Goal: Task Accomplishment & Management: Manage account settings

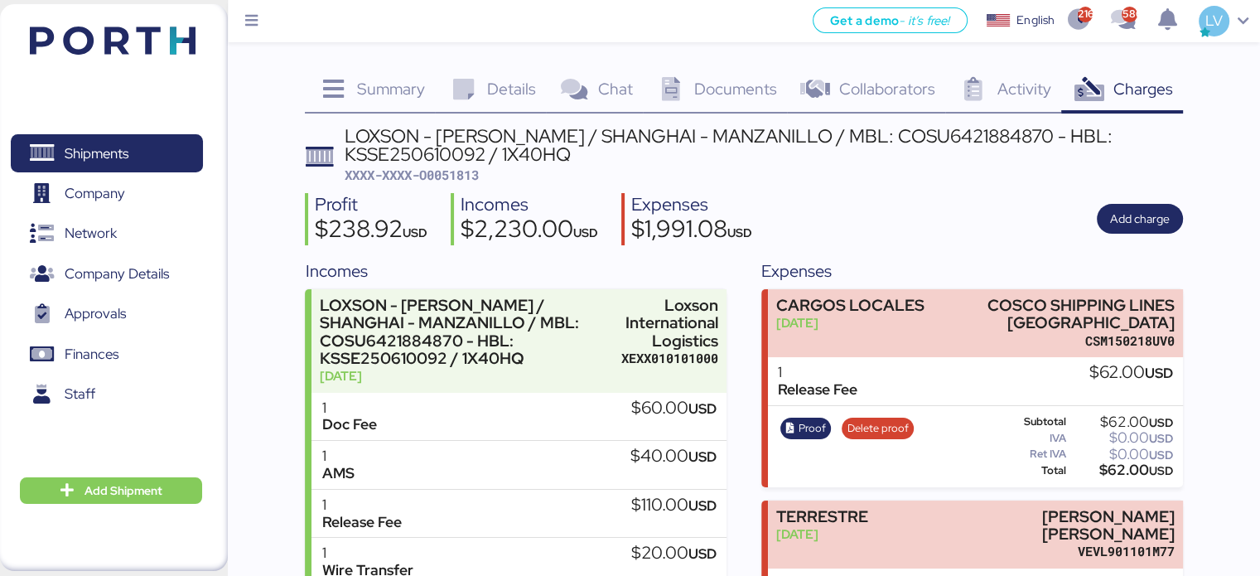
click at [79, 27] on img at bounding box center [113, 41] width 166 height 28
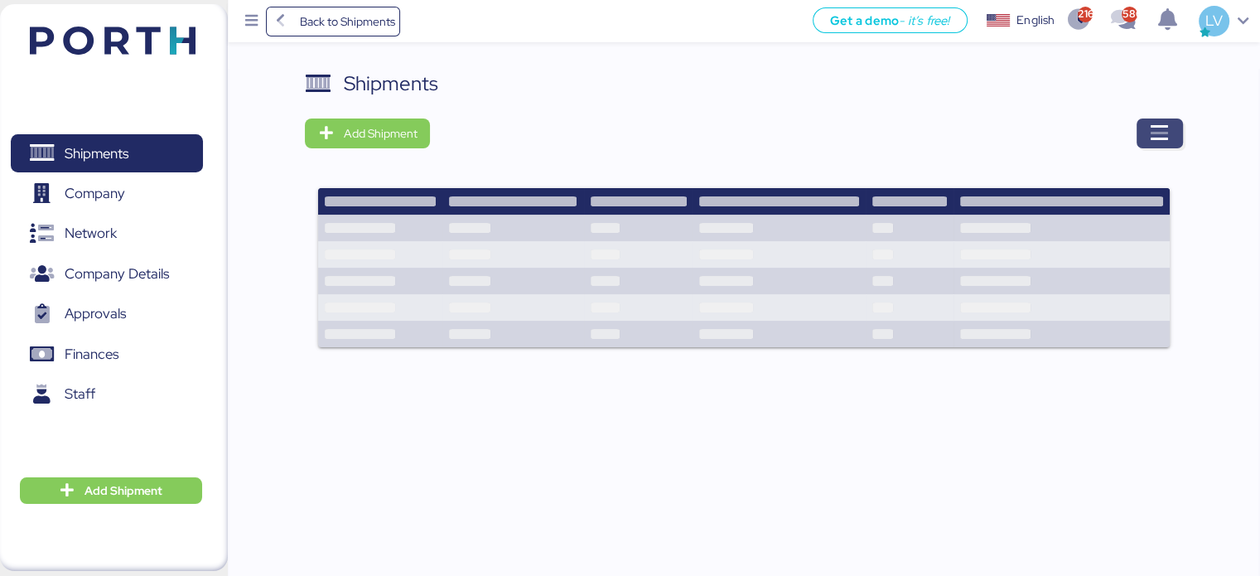
click at [1162, 128] on icon "button" at bounding box center [1160, 133] width 20 height 20
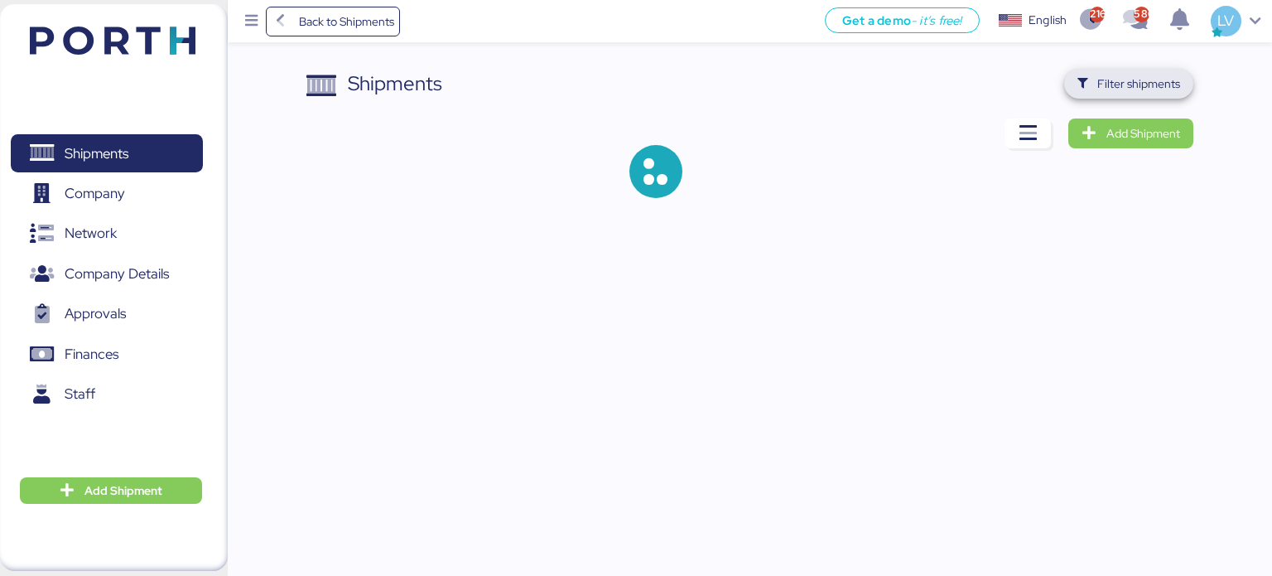
click at [1137, 75] on span "Filter shipments" at bounding box center [1139, 84] width 83 height 20
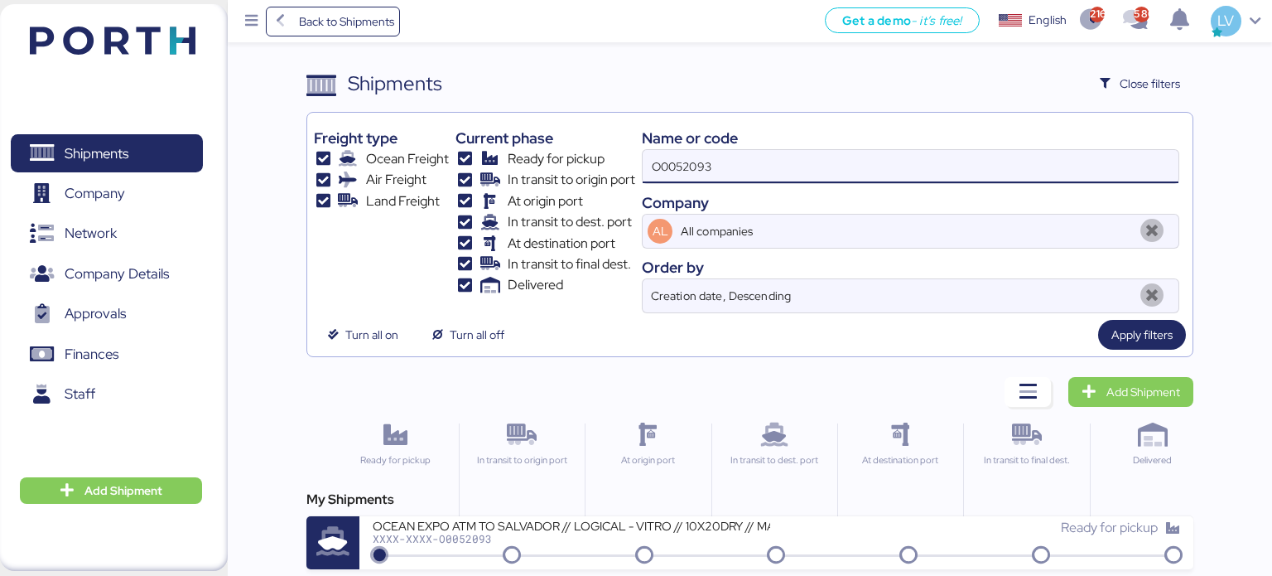
click at [716, 162] on input "O0052093" at bounding box center [911, 166] width 536 height 33
type input "O0052010"
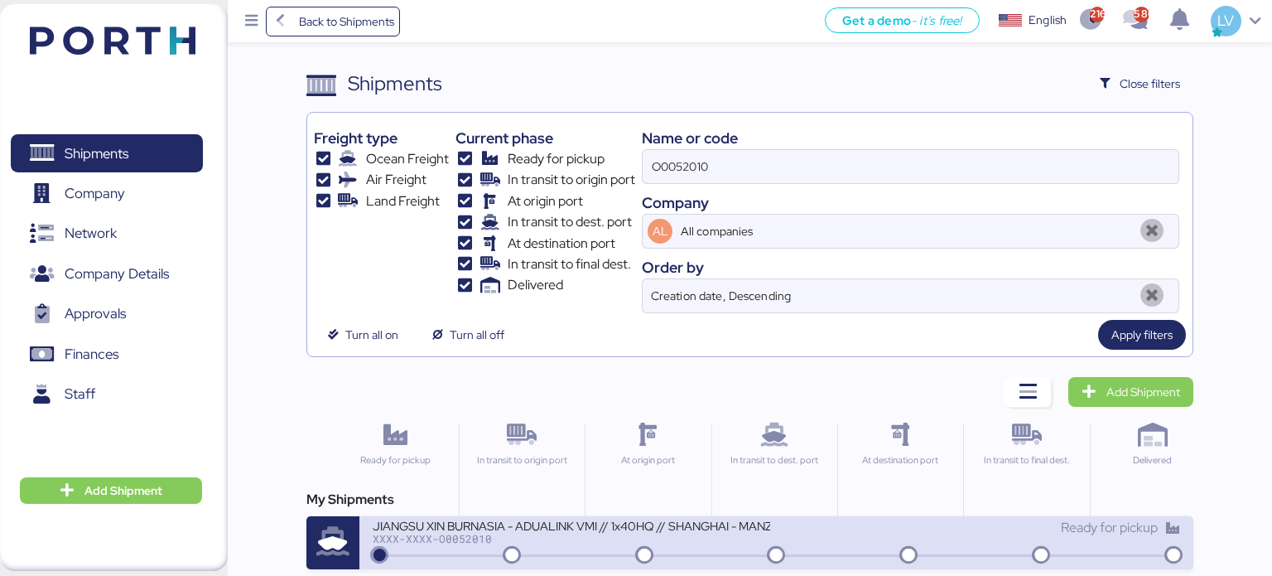
click at [491, 520] on div "JIANGSU XIN BURNASIA - ADUALINK VMI // 1x40HQ // SHANGHAI - MANZANILLO / HBL: B…" at bounding box center [572, 525] width 398 height 14
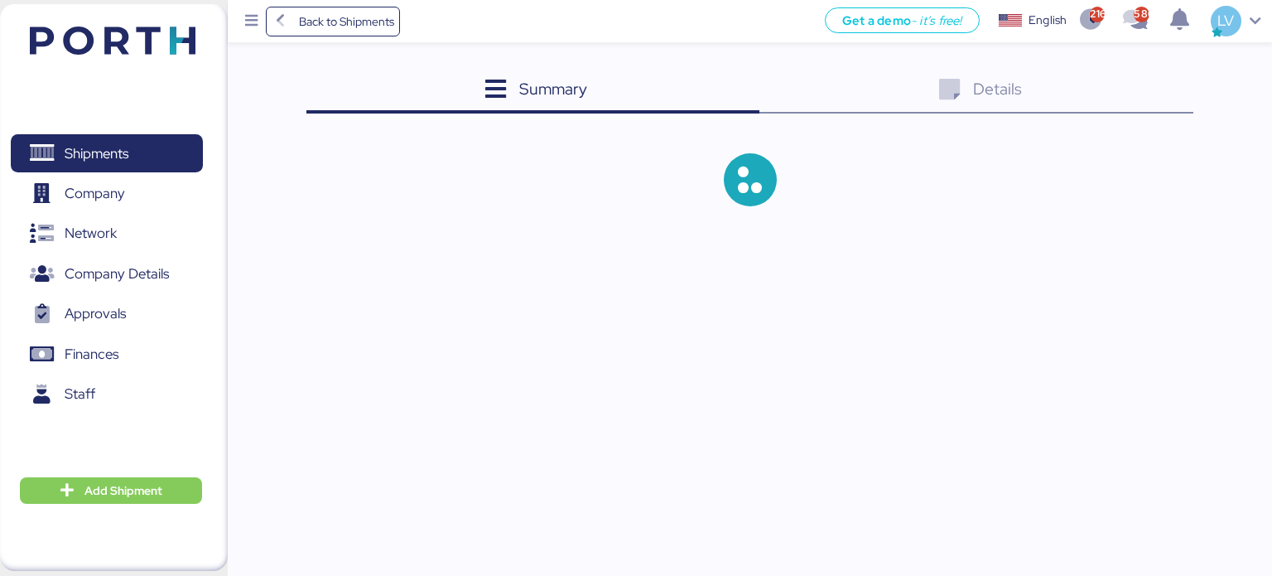
click at [1128, 72] on div "Details 0" at bounding box center [977, 91] width 434 height 45
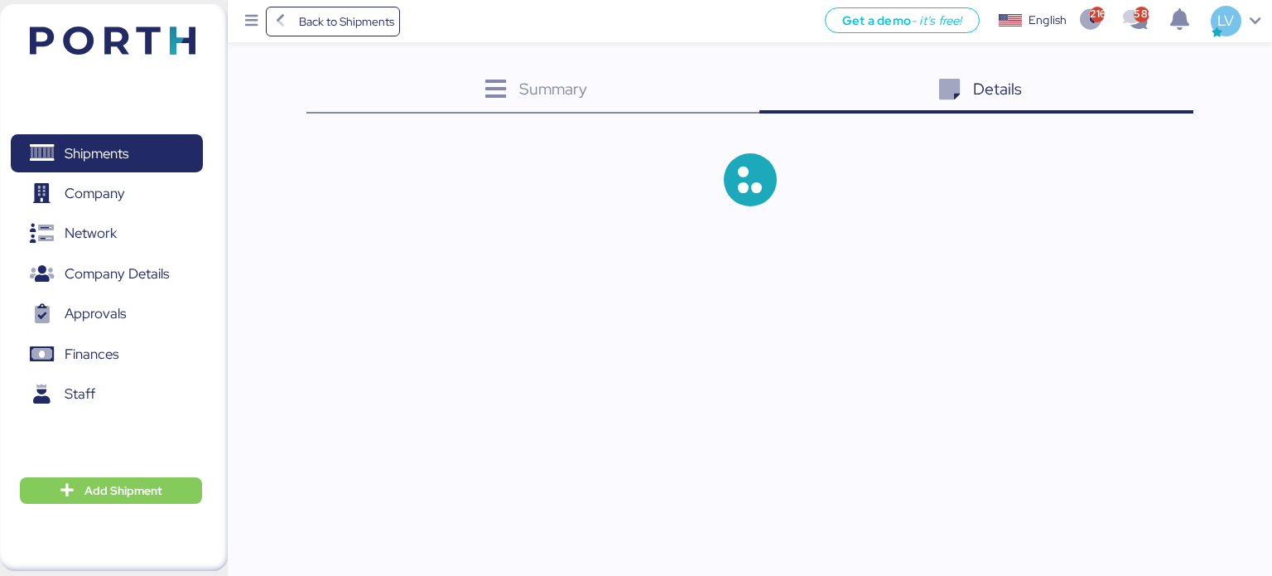
click at [1125, 80] on div "Details 0" at bounding box center [977, 91] width 434 height 45
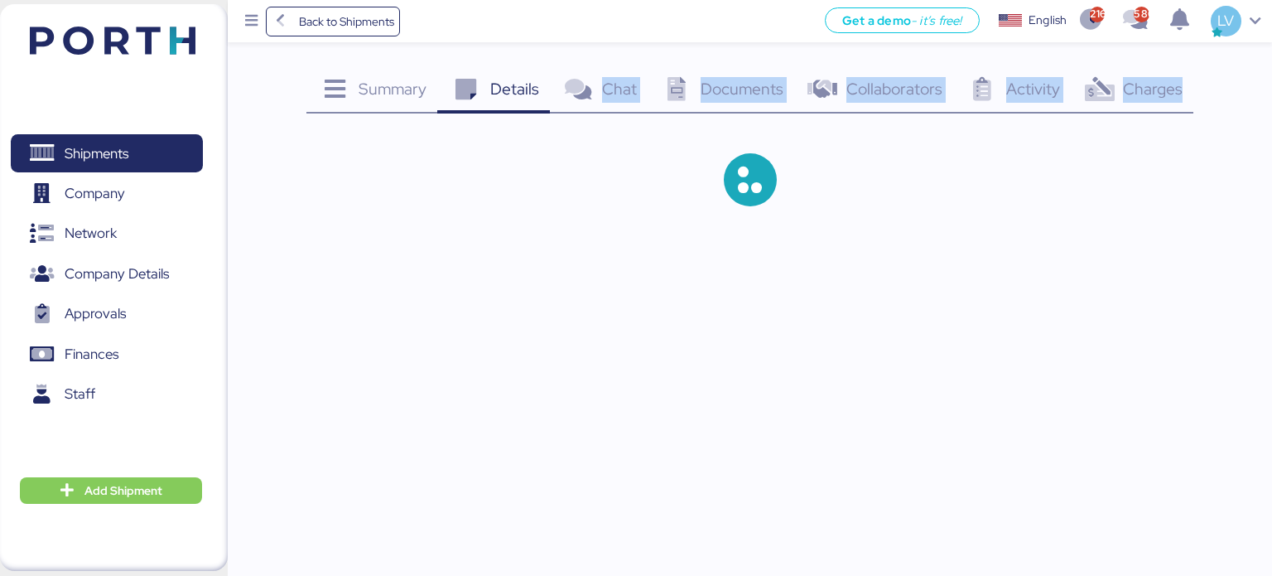
click at [1136, 95] on span "Charges" at bounding box center [1153, 89] width 60 height 22
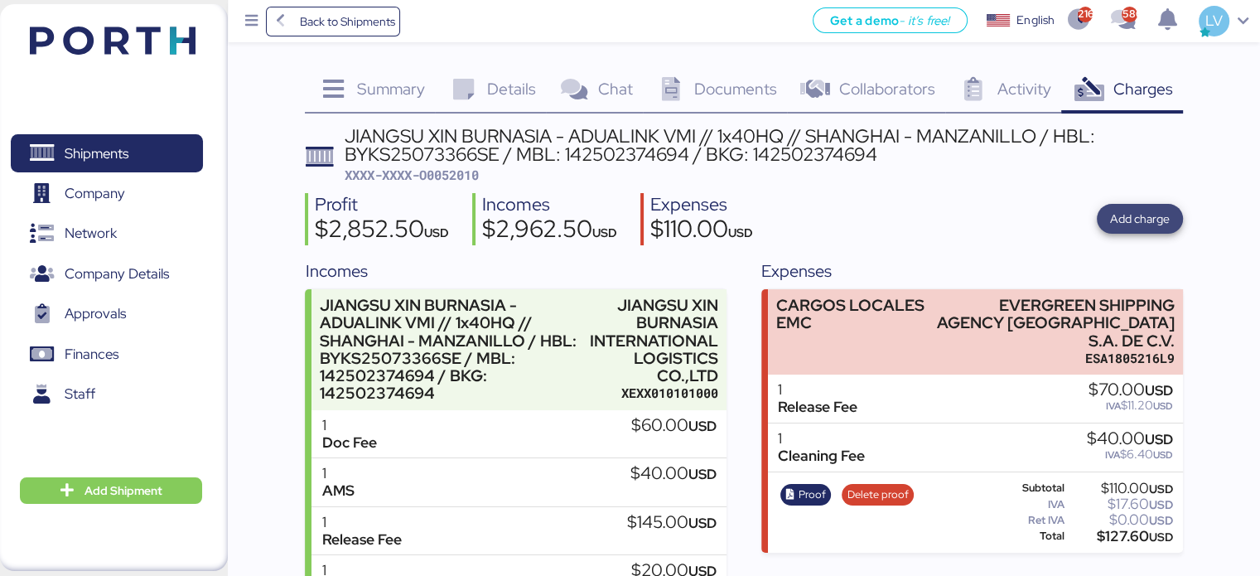
click at [1109, 220] on span "Add charge" at bounding box center [1140, 219] width 86 height 30
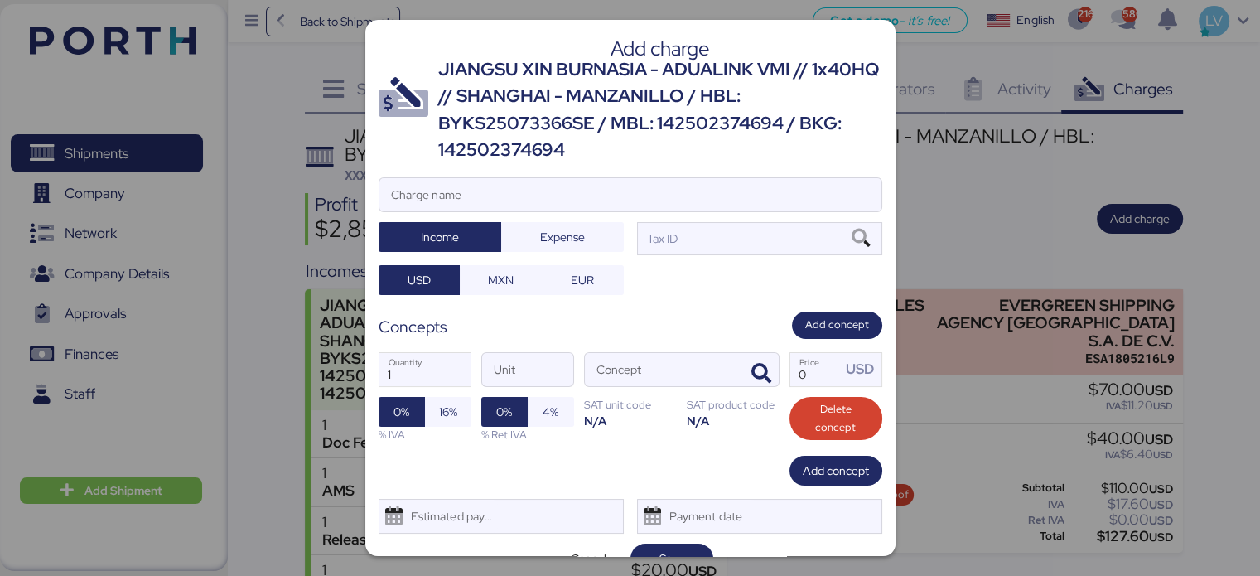
click at [593, 177] on div "Charge name" at bounding box center [631, 194] width 504 height 35
click at [593, 178] on input "Charge name" at bounding box center [630, 194] width 502 height 33
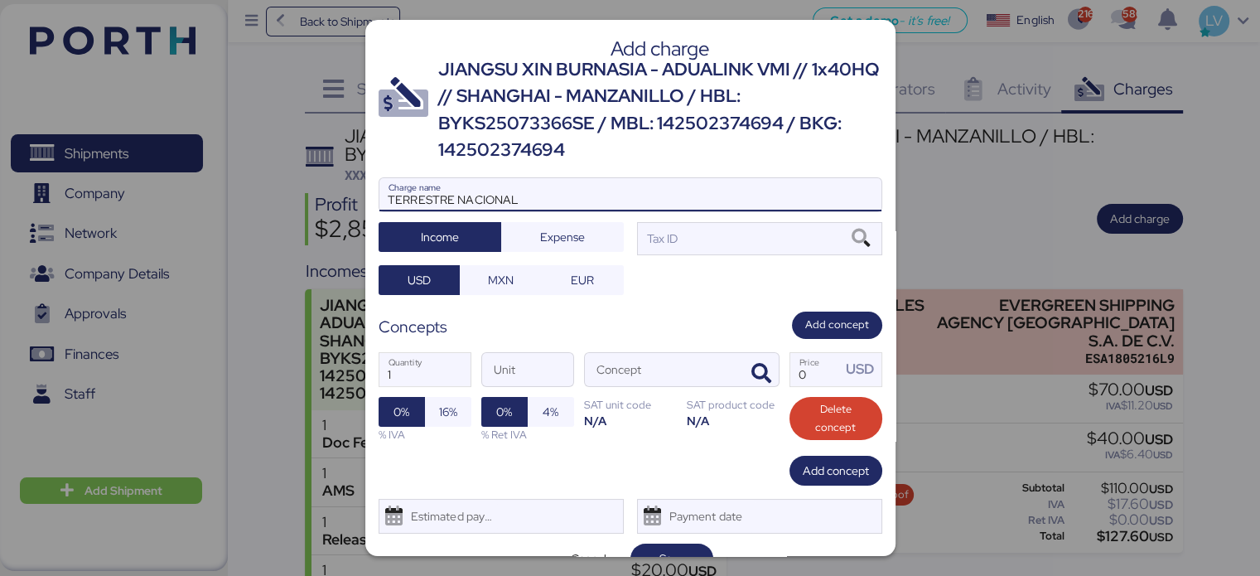
type input "TERRESTRE NACIONAL"
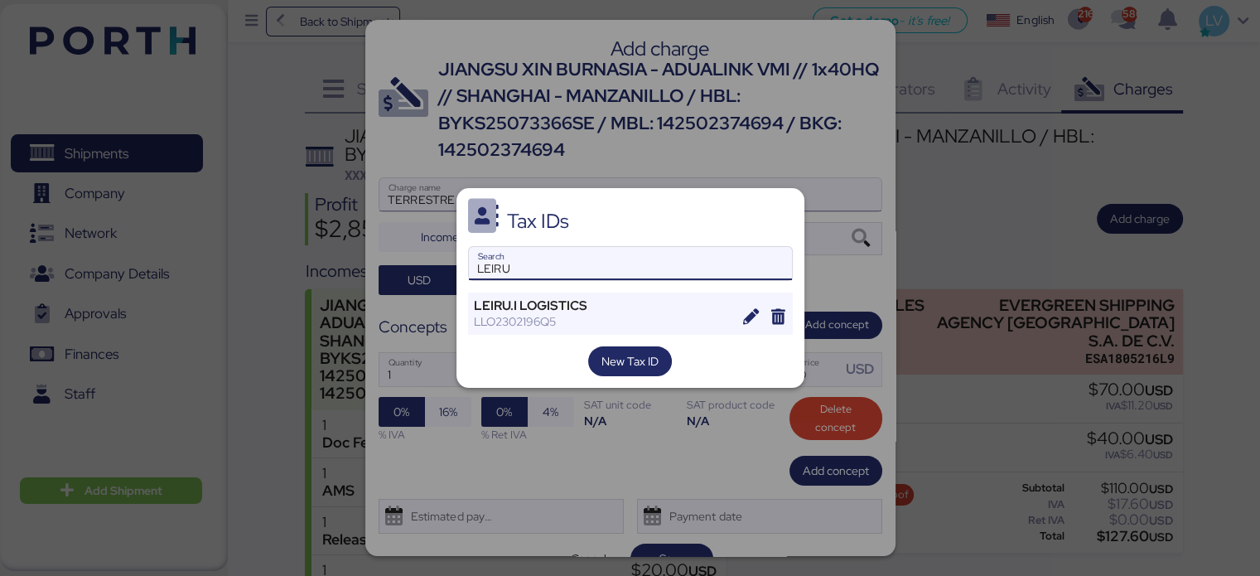
type input "LEIRU"
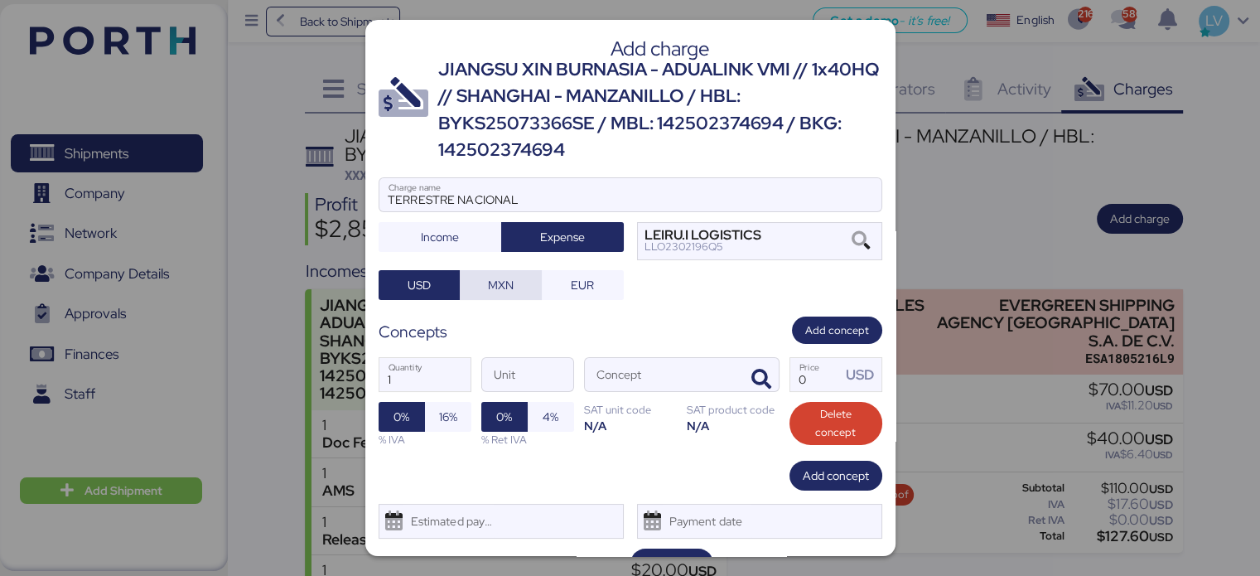
click at [508, 276] on span "MXN" at bounding box center [501, 285] width 26 height 20
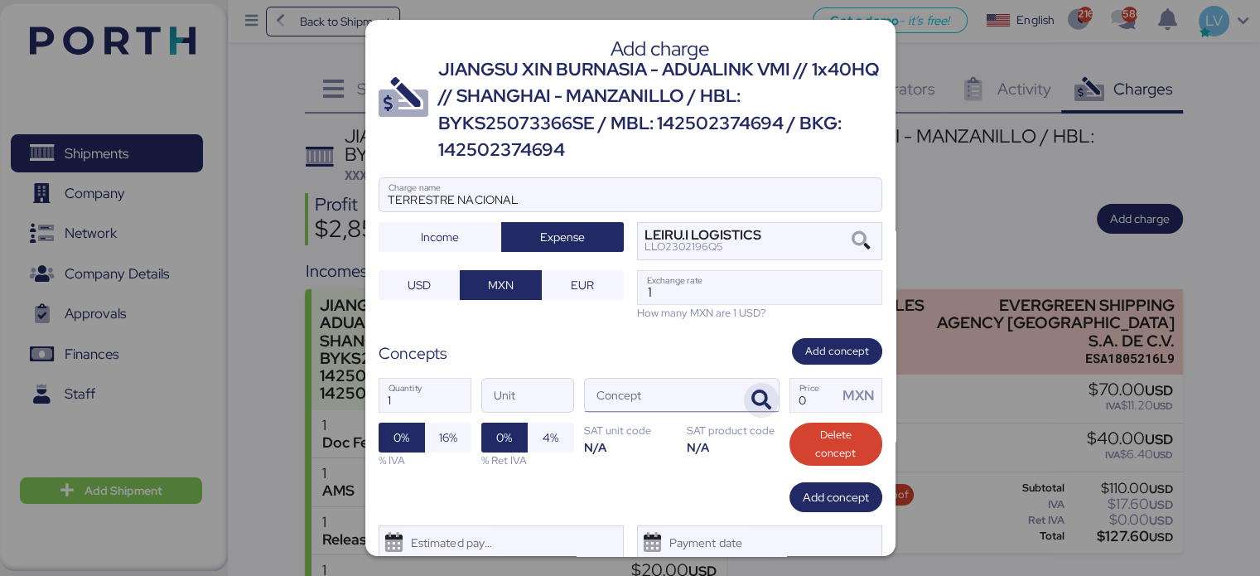
click at [744, 390] on span "button" at bounding box center [761, 400] width 35 height 35
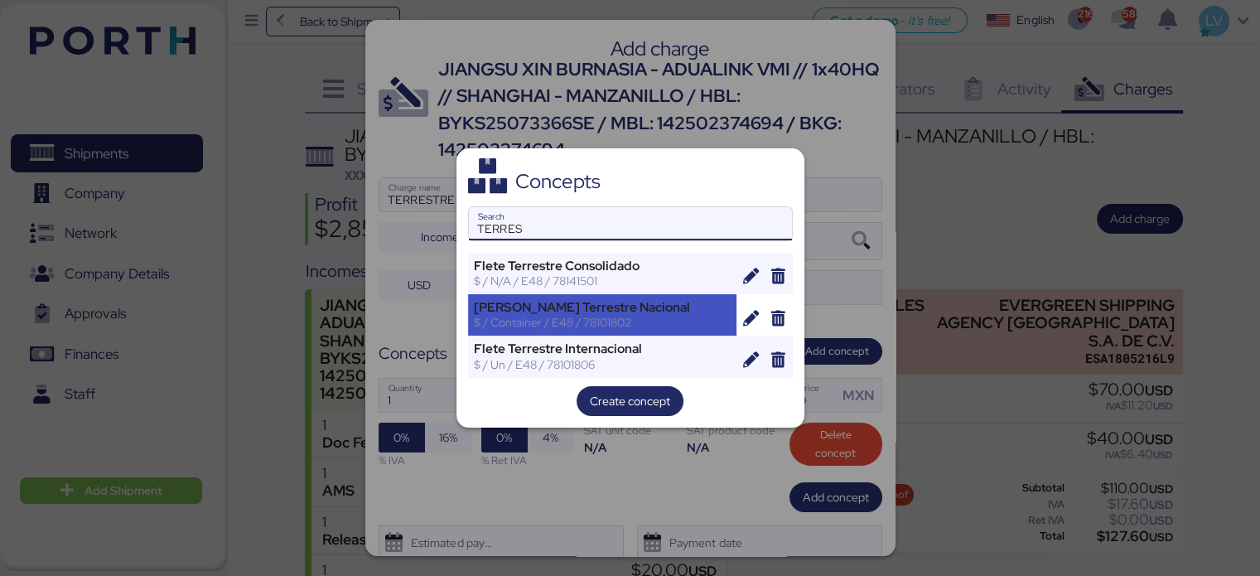
type input "TERRES"
click at [613, 324] on div "$ / Container / E48 / 78101802" at bounding box center [603, 322] width 258 height 15
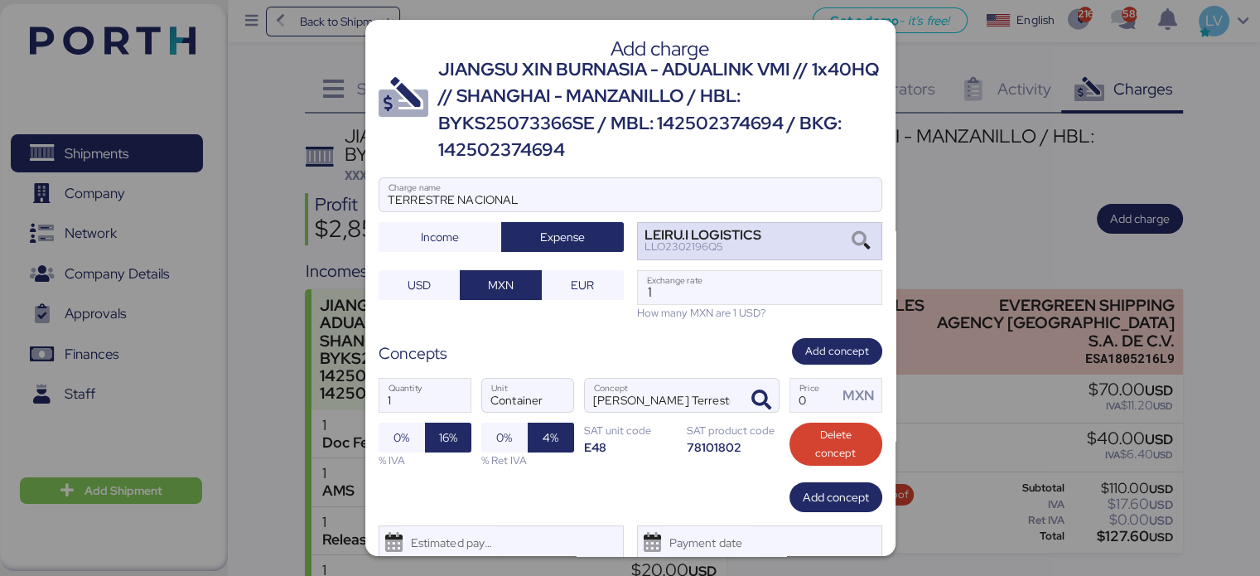
click at [722, 258] on div "LEIRU.I LOGISTICS LLO2302196Q5" at bounding box center [759, 241] width 245 height 39
click at [736, 274] on input "1" at bounding box center [760, 287] width 244 height 33
click at [802, 240] on div "ABM ESTAMPADOS AES110413MI5" at bounding box center [759, 241] width 245 height 39
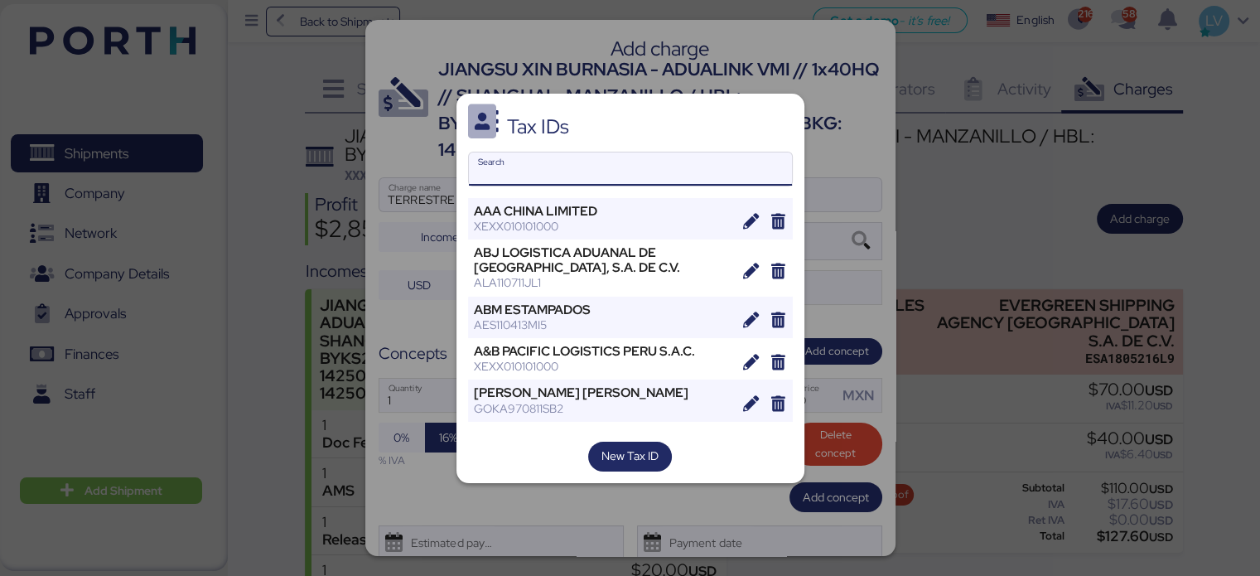
click at [649, 182] on input "Search" at bounding box center [630, 168] width 323 height 33
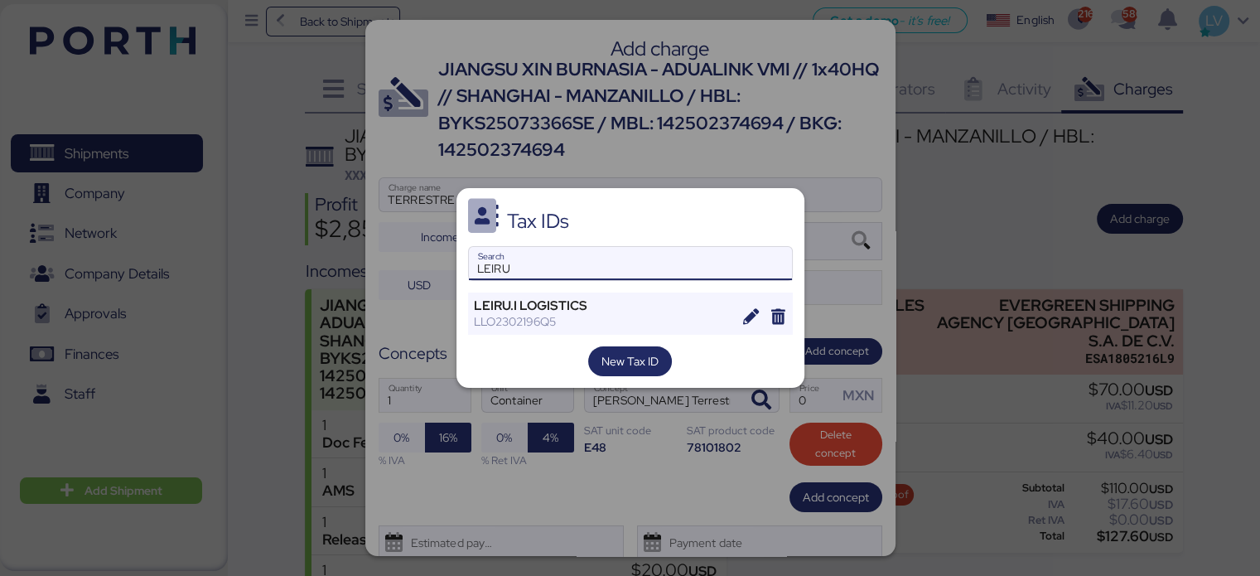
type input "LEIRU"
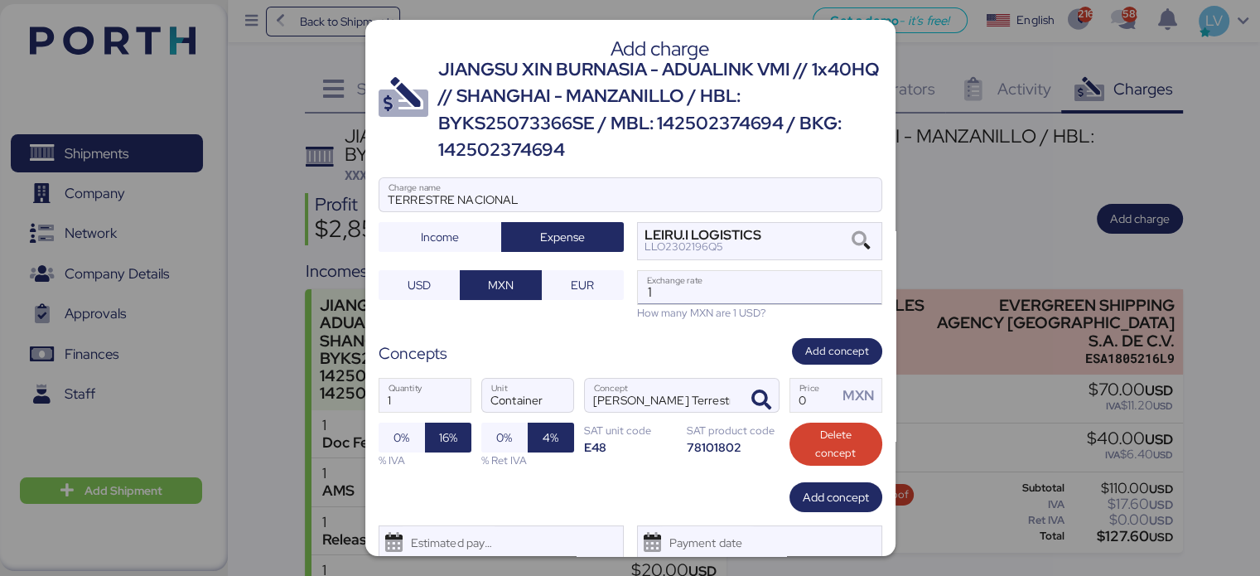
click at [653, 287] on input "1" at bounding box center [760, 287] width 244 height 33
paste input "8.6428"
type input "18.6428"
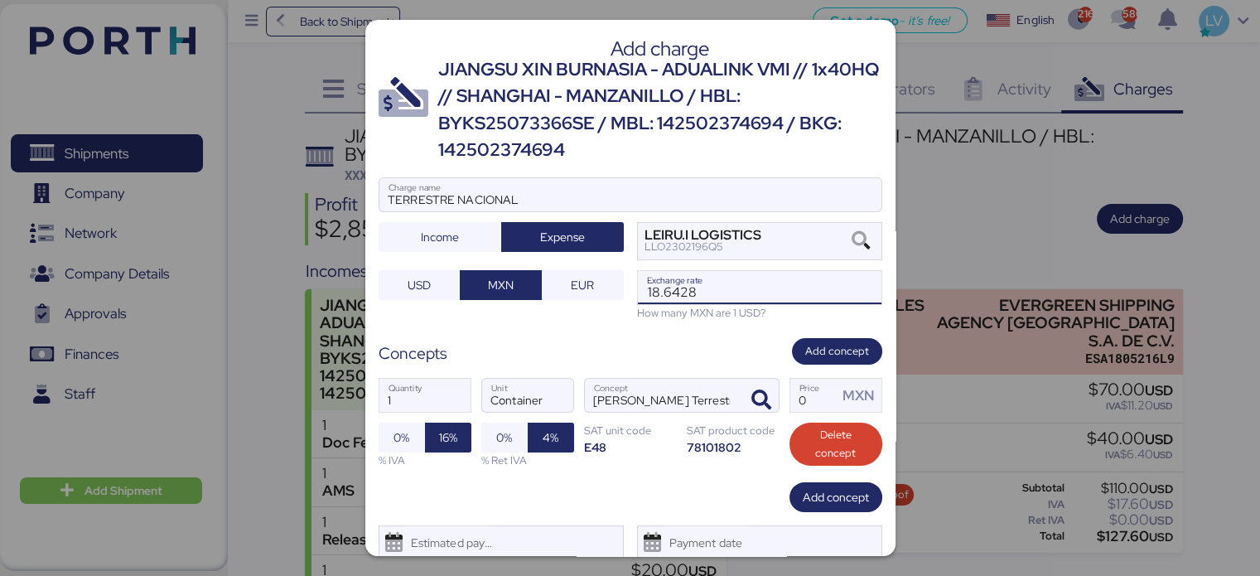
click at [806, 374] on div "1 Quantity Container Unit [PERSON_NAME] Terrestre Nacional Concept 0 Price MXN …" at bounding box center [631, 422] width 504 height 117
click at [807, 384] on input "Price MXN" at bounding box center [814, 395] width 48 height 33
type input "0"
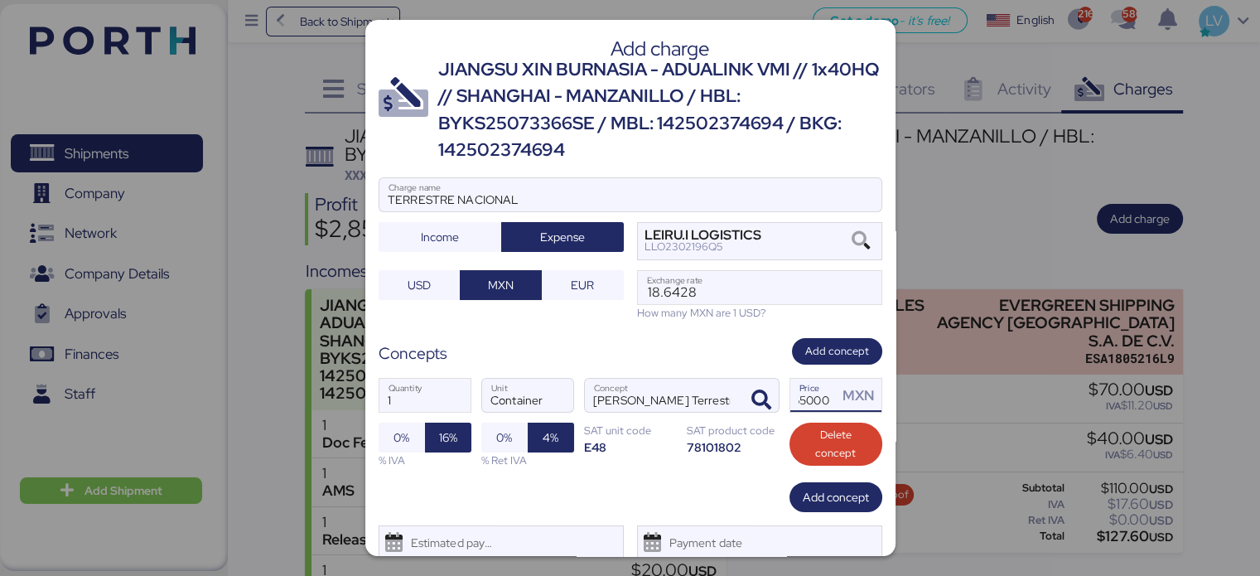
type input "65000"
click at [504, 521] on div "Add charge JIANGSU XIN BURNASIA - ADUALINK VMI // 1x40HQ // SHANGHAI - MANZANIL…" at bounding box center [630, 288] width 530 height 536
click at [497, 529] on div "Estimated payment date" at bounding box center [448, 542] width 99 height 33
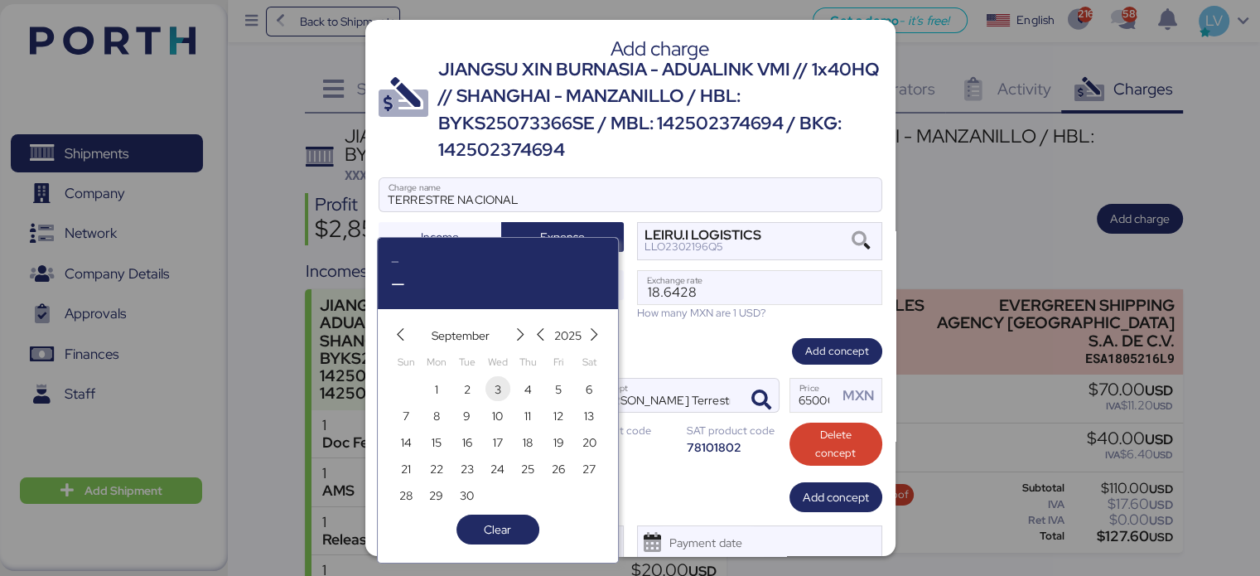
click at [499, 389] on span "3" at bounding box center [498, 389] width 7 height 20
type input "[DATE]"
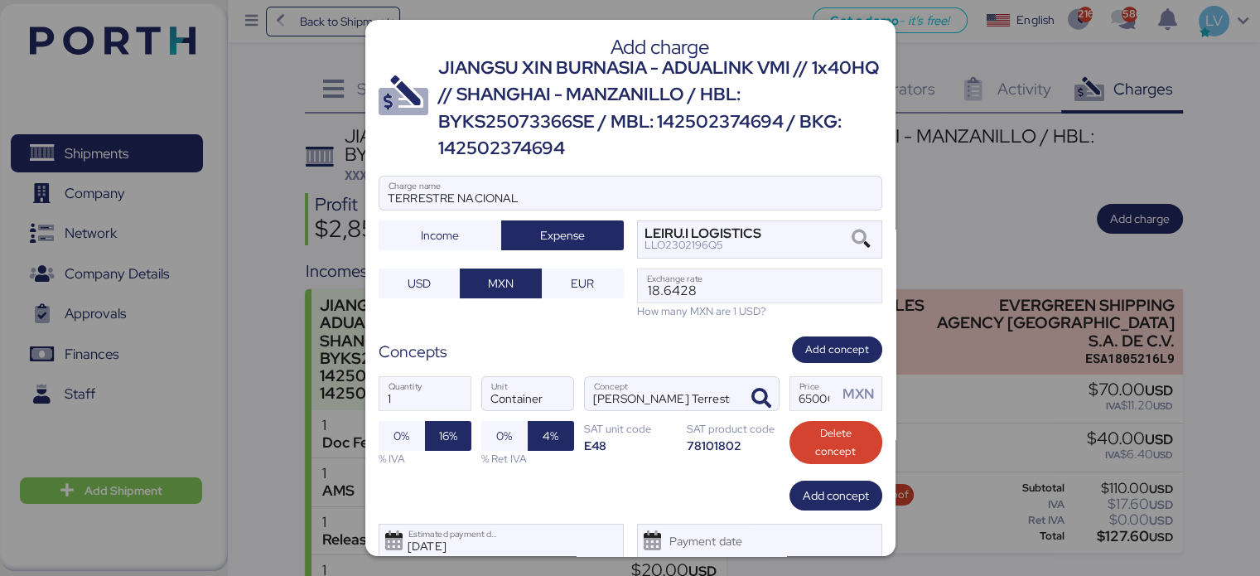
click at [659, 512] on div "Add charge JIANGSU XIN BURNASIA - ADUALINK VMI // 1x40HQ // SHANGHAI - MANZANIL…" at bounding box center [630, 288] width 530 height 536
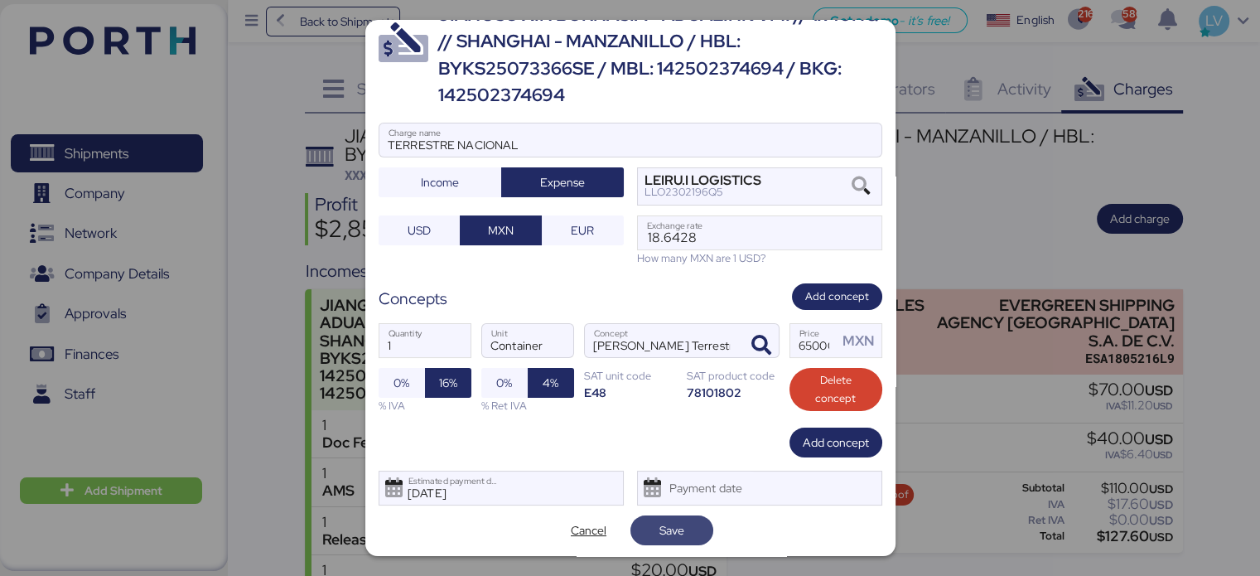
click at [644, 535] on span "Save" at bounding box center [672, 530] width 56 height 23
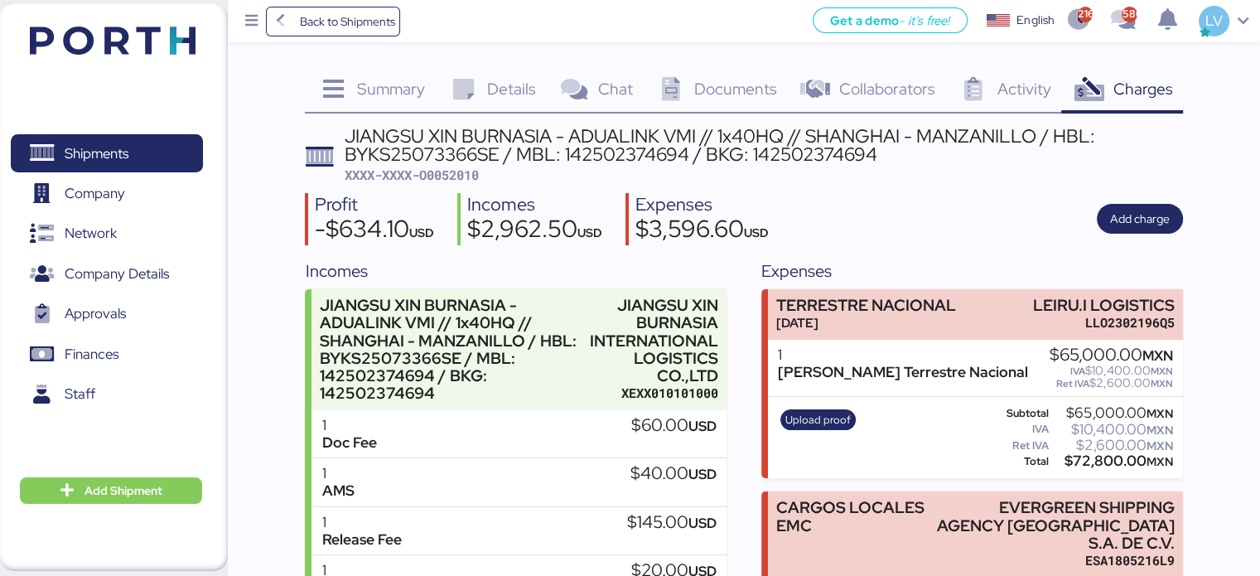
click at [812, 398] on div "Upload proof Subtotal $65,000.00 MXN IVA $10,400.00 MXN Ret IVA $2,600.00 MXN T…" at bounding box center [975, 437] width 414 height 81
click at [809, 417] on span "Upload proof" at bounding box center [817, 420] width 65 height 18
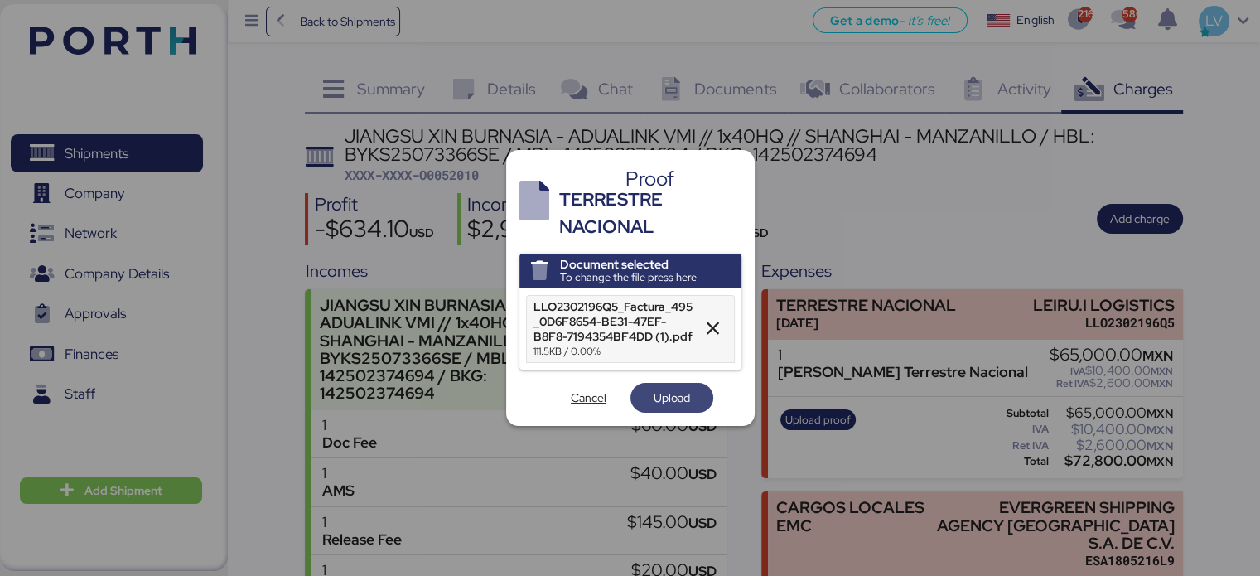
click at [644, 389] on span "Upload" at bounding box center [672, 397] width 56 height 23
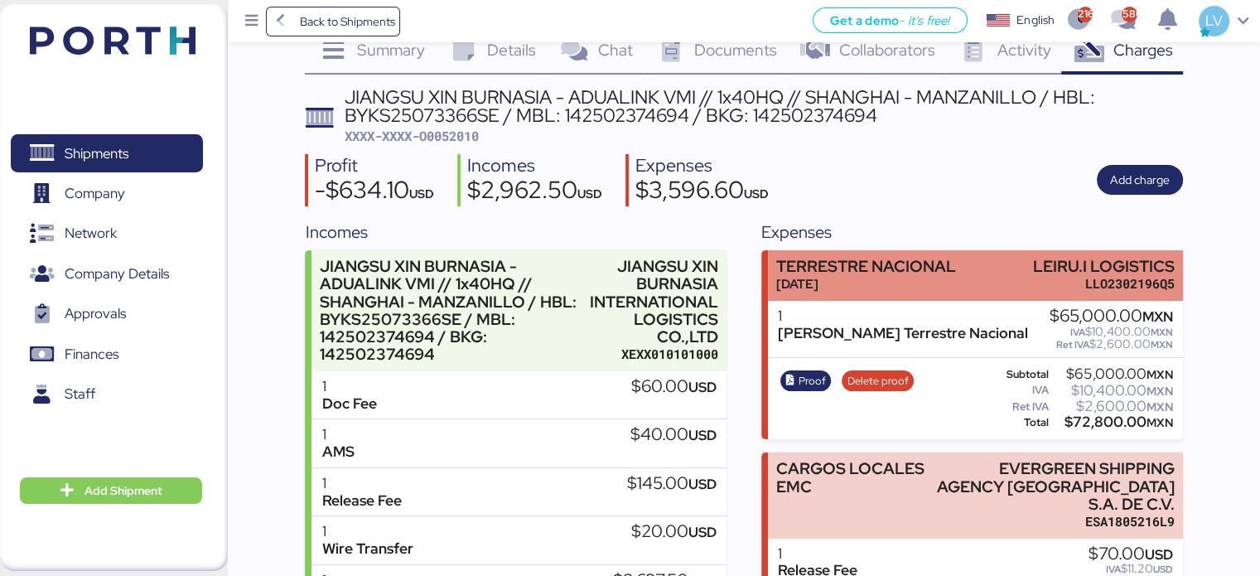
scroll to position [0, 0]
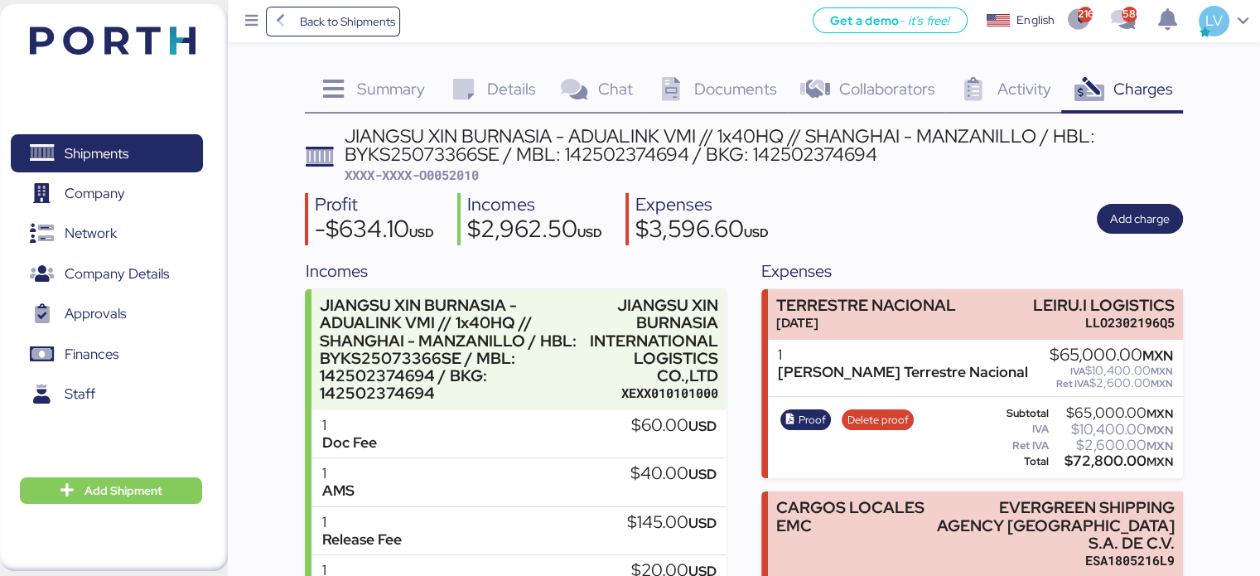
click at [859, 431] on div "Proof Delete proof" at bounding box center [847, 437] width 144 height 68
click at [866, 430] on div "Proof Delete proof" at bounding box center [847, 437] width 144 height 68
click at [866, 426] on span "Delete proof" at bounding box center [877, 420] width 61 height 18
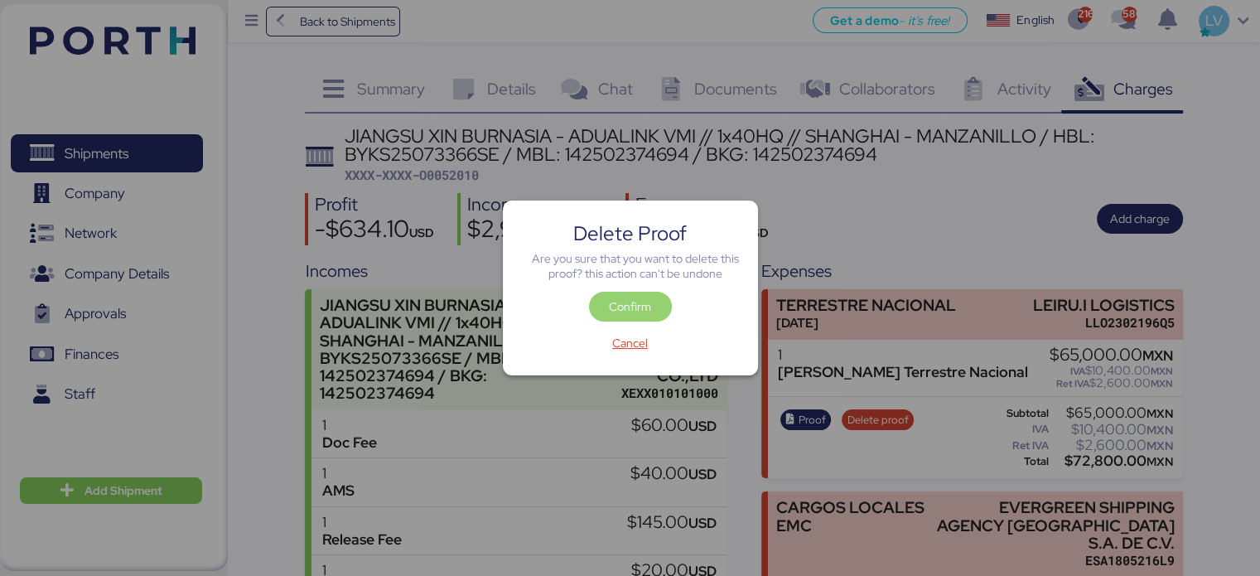
click at [636, 302] on span "Confirm" at bounding box center [630, 307] width 42 height 20
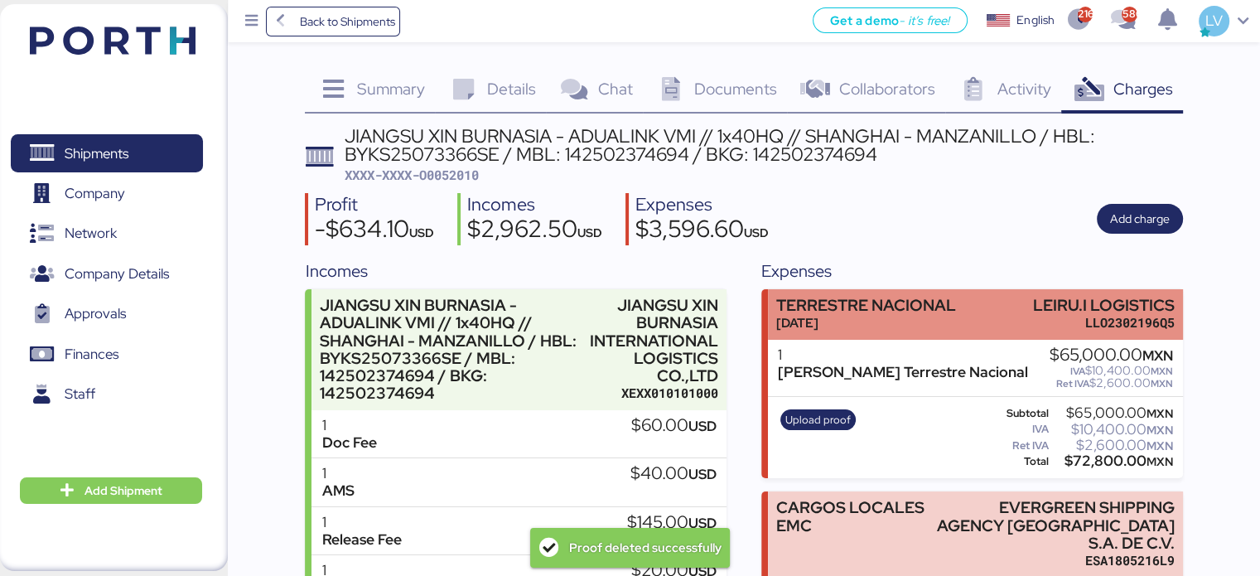
click at [855, 331] on div "[DATE]" at bounding box center [866, 322] width 180 height 17
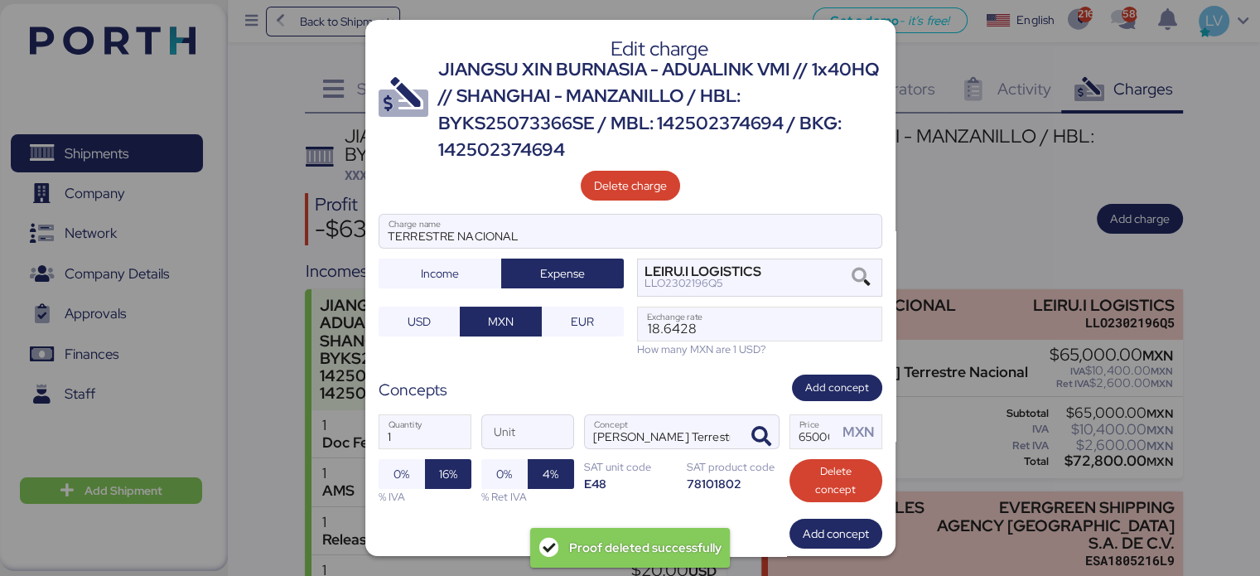
scroll to position [91, 0]
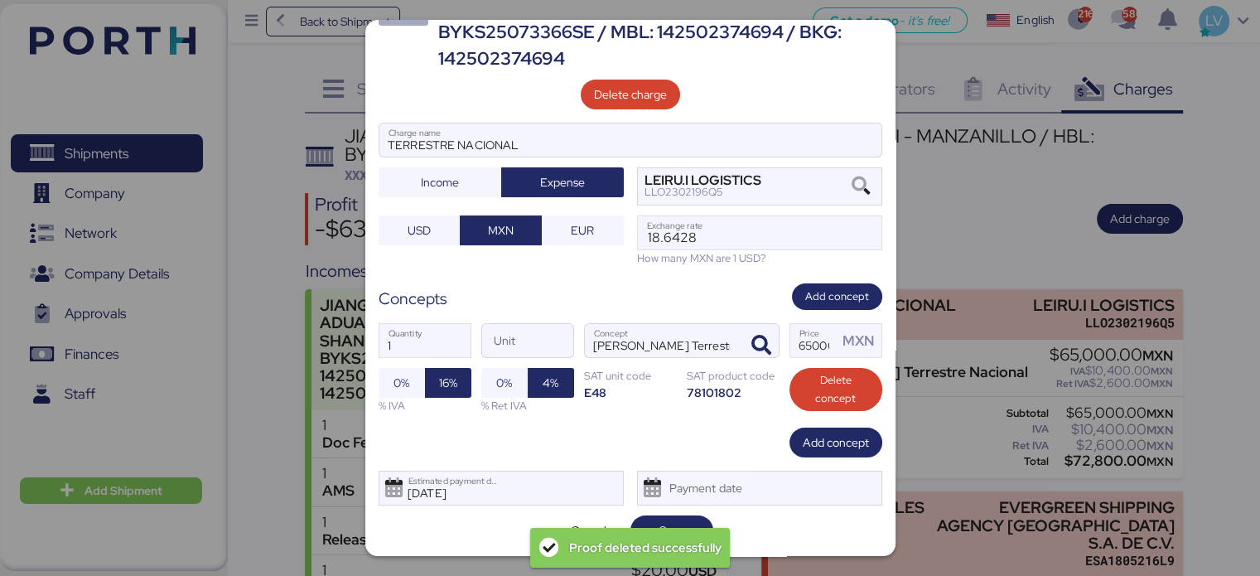
click at [654, 534] on div "Proof deleted successfully" at bounding box center [645, 547] width 152 height 31
drag, startPoint x: 658, startPoint y: 531, endPoint x: 666, endPoint y: 525, distance: 10.1
click at [666, 525] on span "Save" at bounding box center [671, 530] width 25 height 20
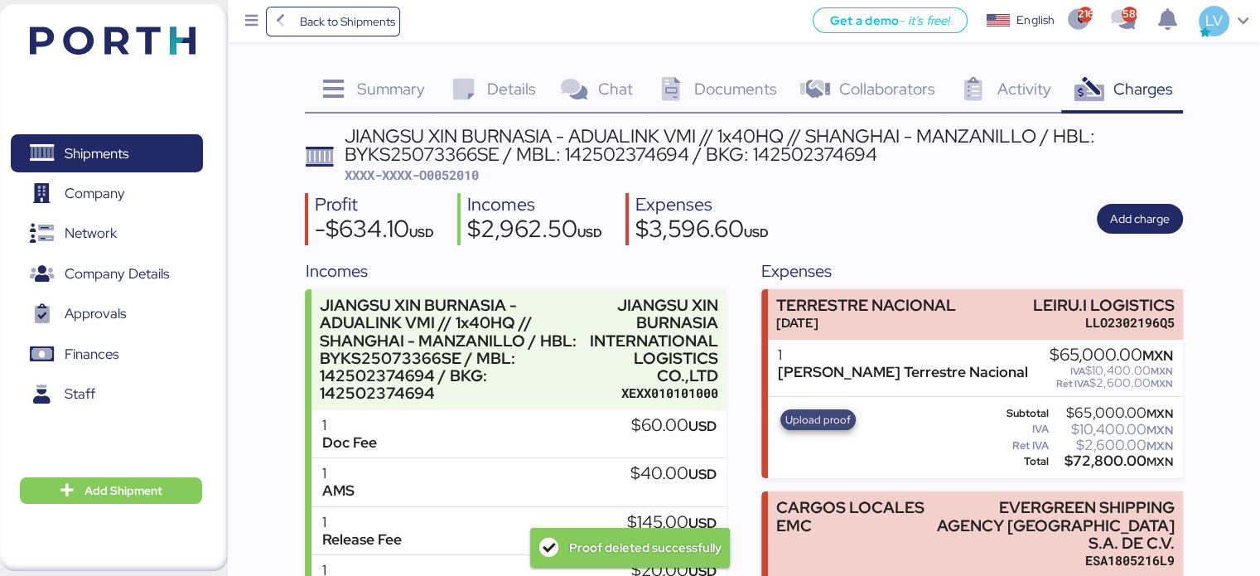
click at [822, 423] on span "Upload proof" at bounding box center [817, 420] width 65 height 18
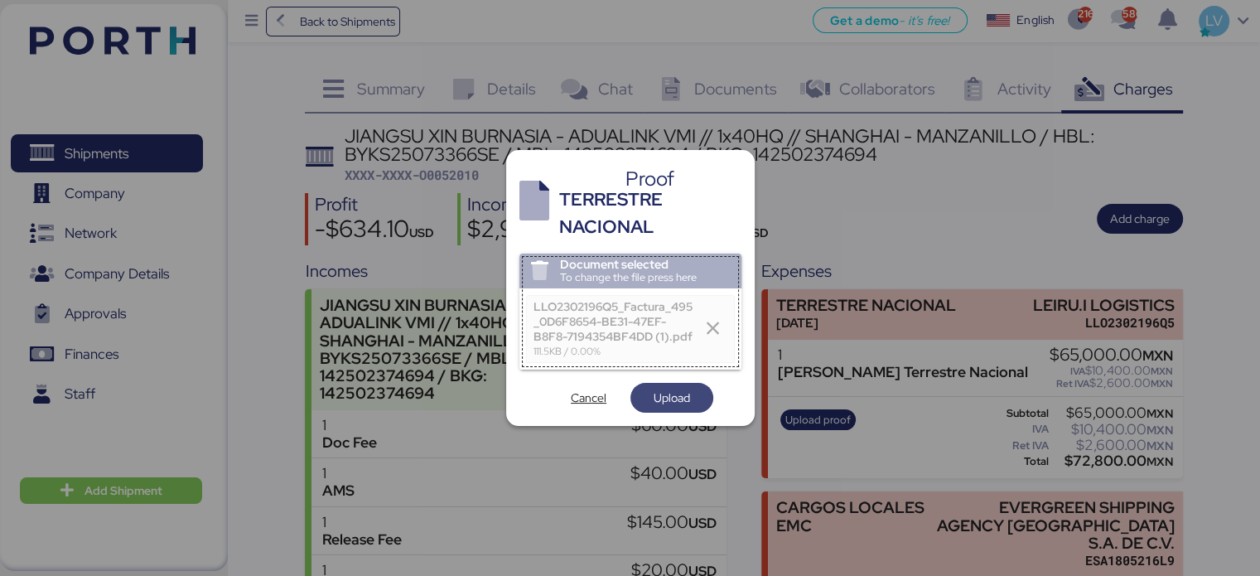
click at [654, 391] on span "Upload" at bounding box center [672, 398] width 36 height 20
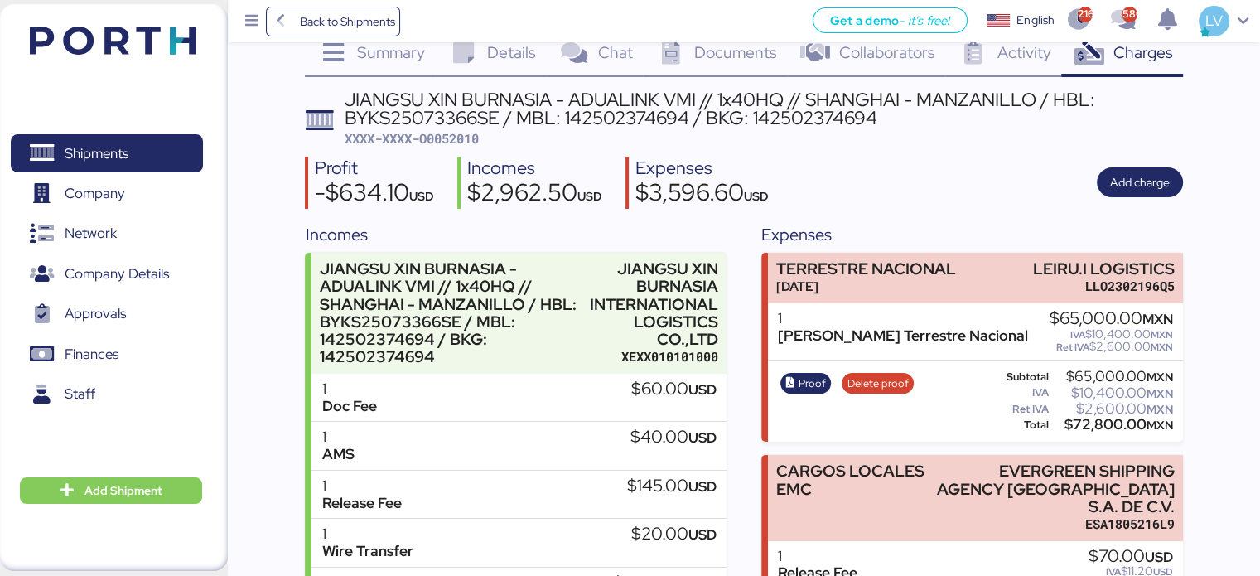
scroll to position [33, 0]
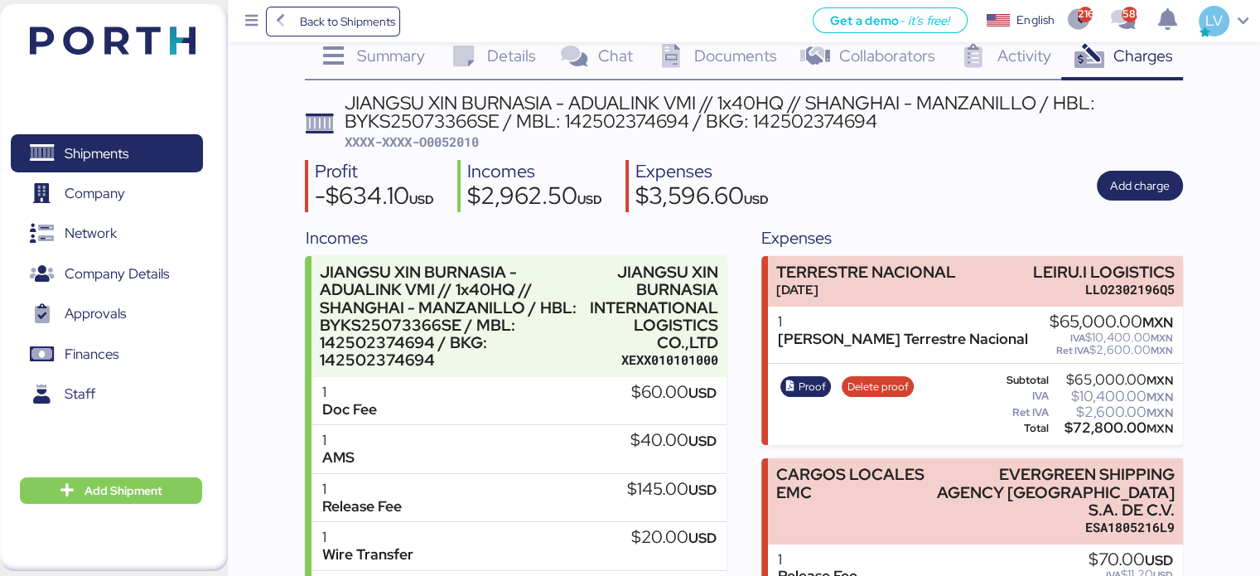
click at [451, 141] on span "XXXX-XXXX-O0052010" at bounding box center [412, 141] width 134 height 17
copy span "O0052010"
